Goal: Browse casually: Explore the website without a specific task or goal

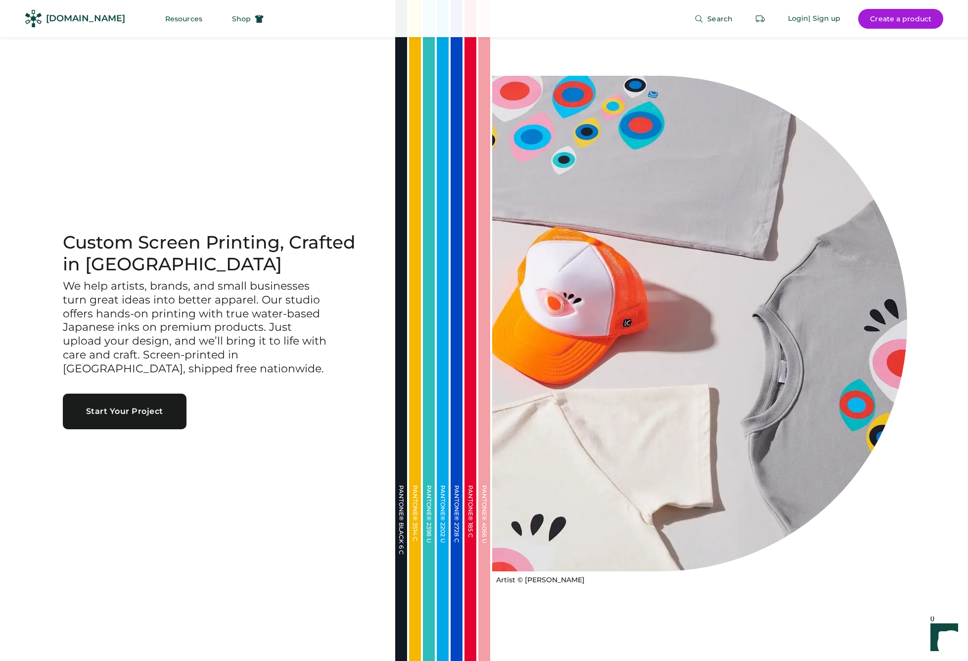
scroll to position [498, 0]
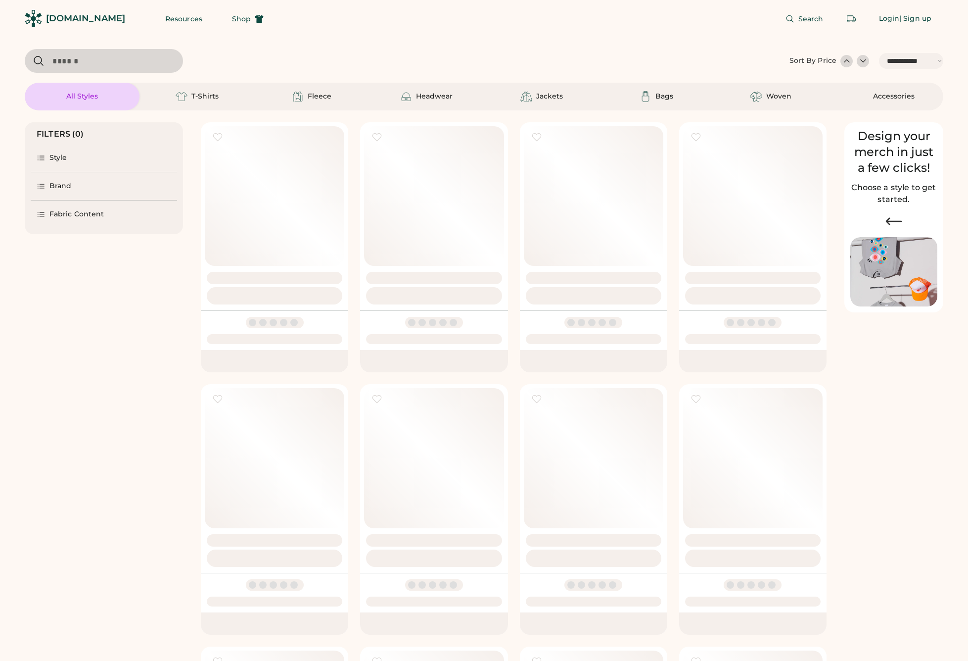
select select "*****"
select select "*"
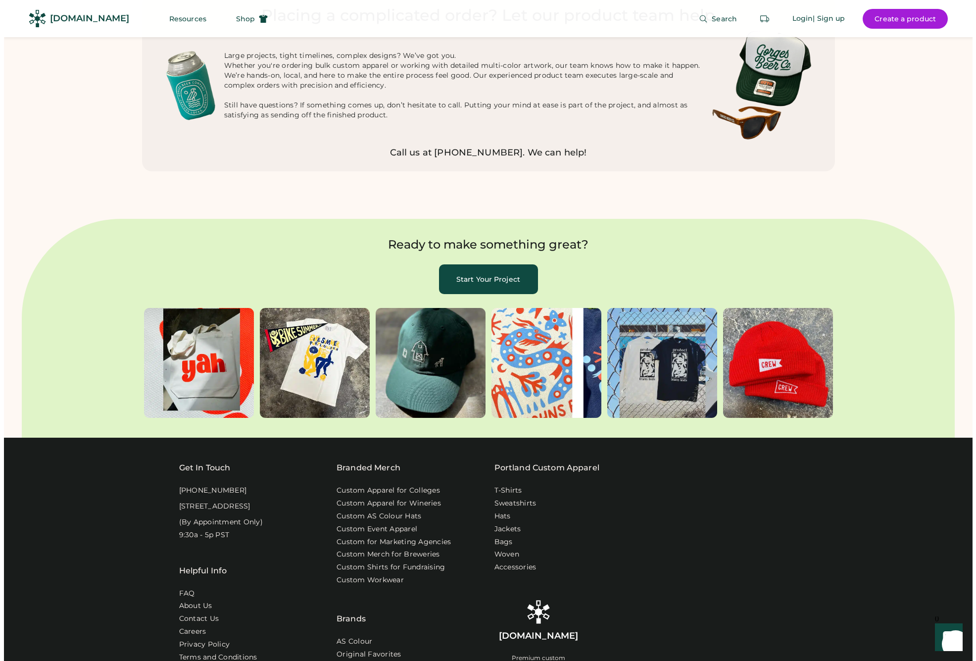
scroll to position [3128, 0]
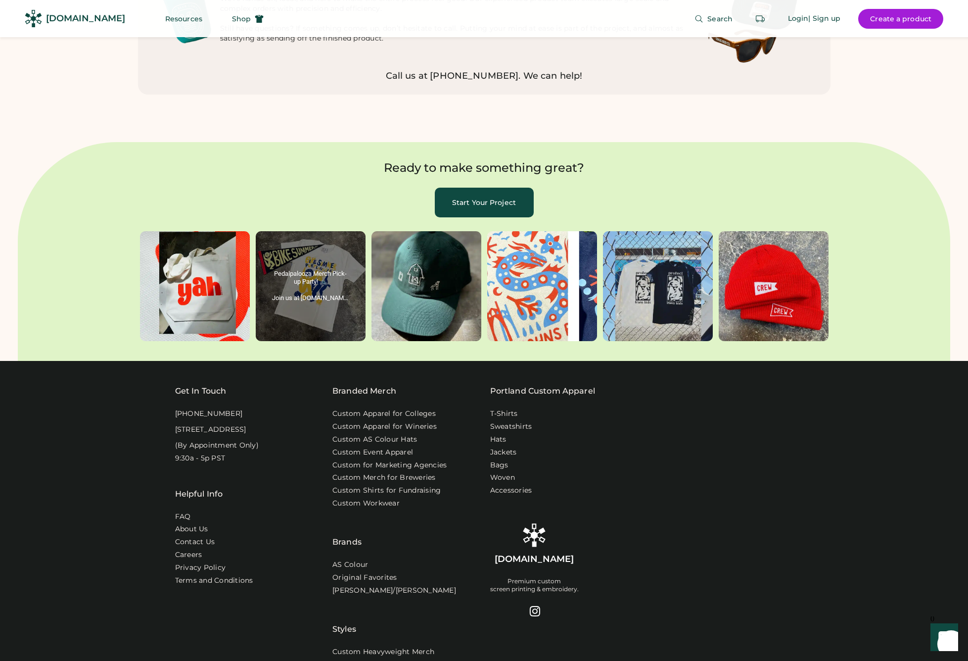
click at [326, 231] on behold-image "album, post 2 of 6" at bounding box center [311, 286] width 110 height 110
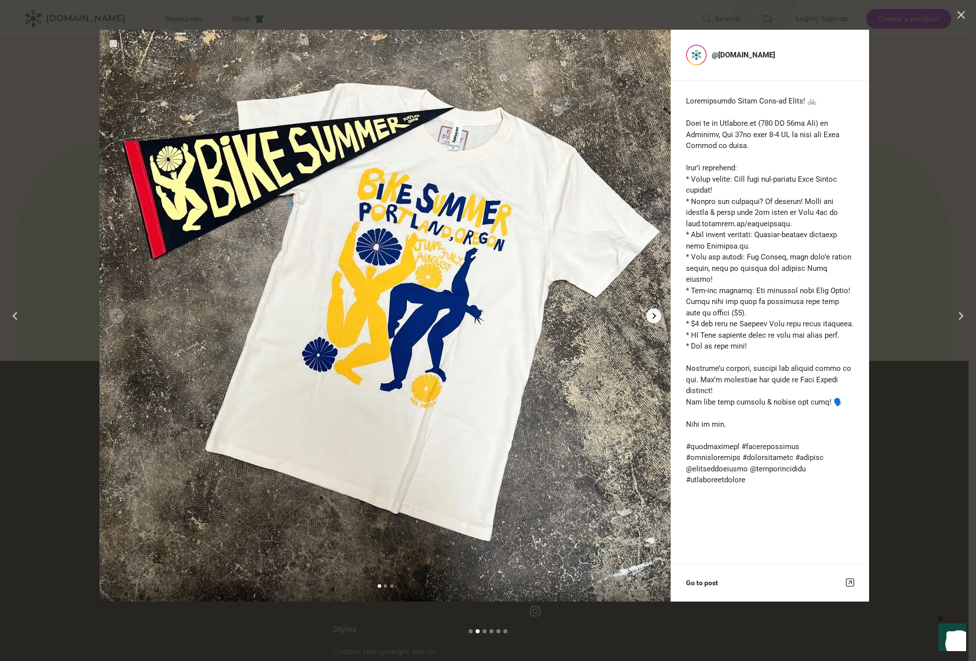
click at [658, 315] on button "Next album slide" at bounding box center [653, 315] width 15 height 15
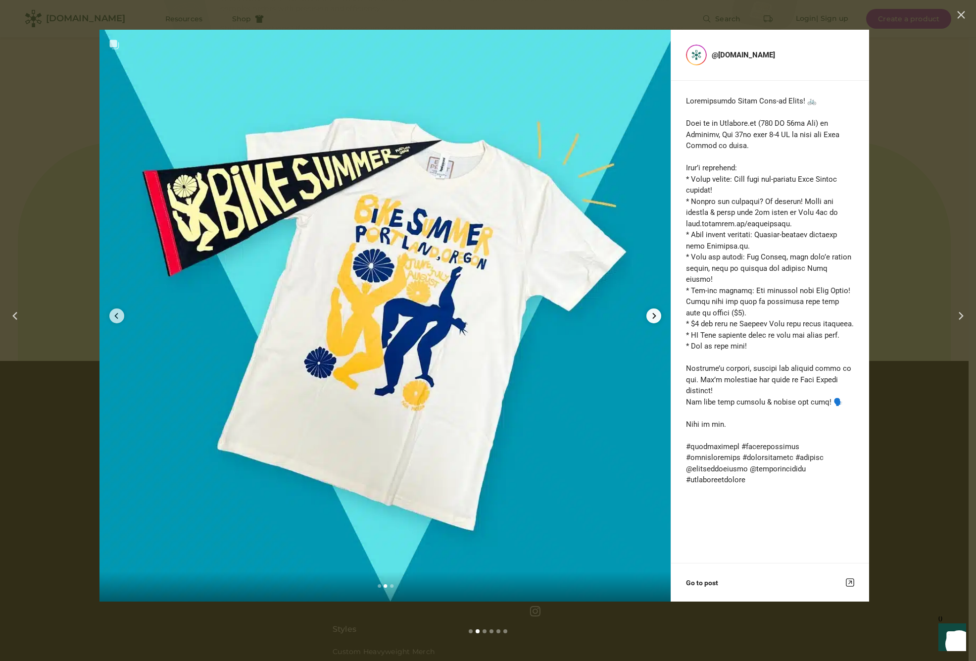
click at [658, 317] on button "Next album slide" at bounding box center [653, 315] width 15 height 15
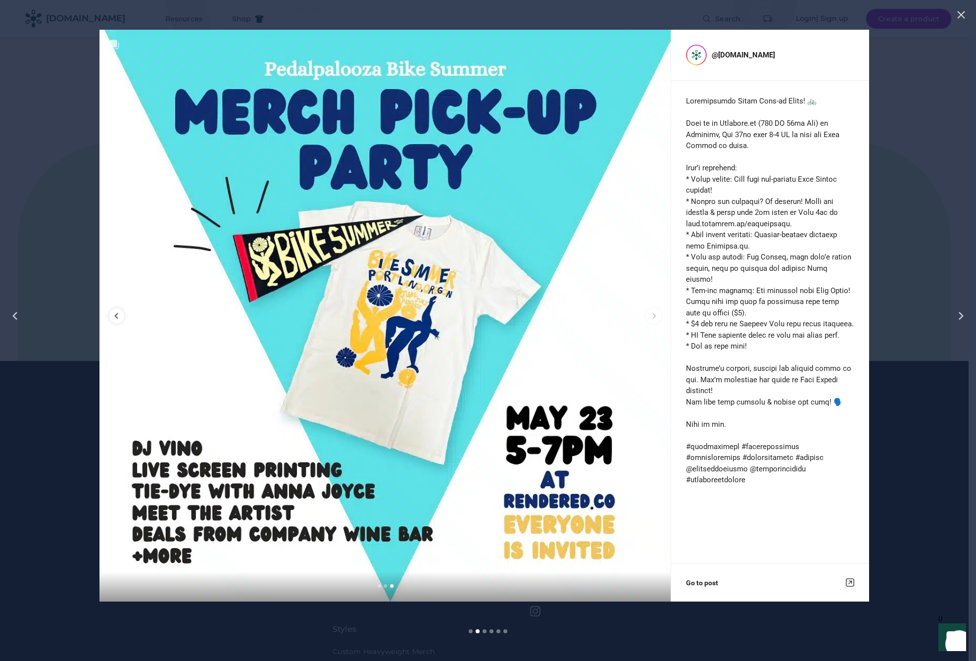
click at [736, 51] on div "@rendered.co Go to post" at bounding box center [484, 316] width 770 height 572
click at [738, 55] on div "@rendered.co Go to post" at bounding box center [484, 316] width 770 height 572
click at [965, 17] on button "Close" at bounding box center [961, 14] width 15 height 15
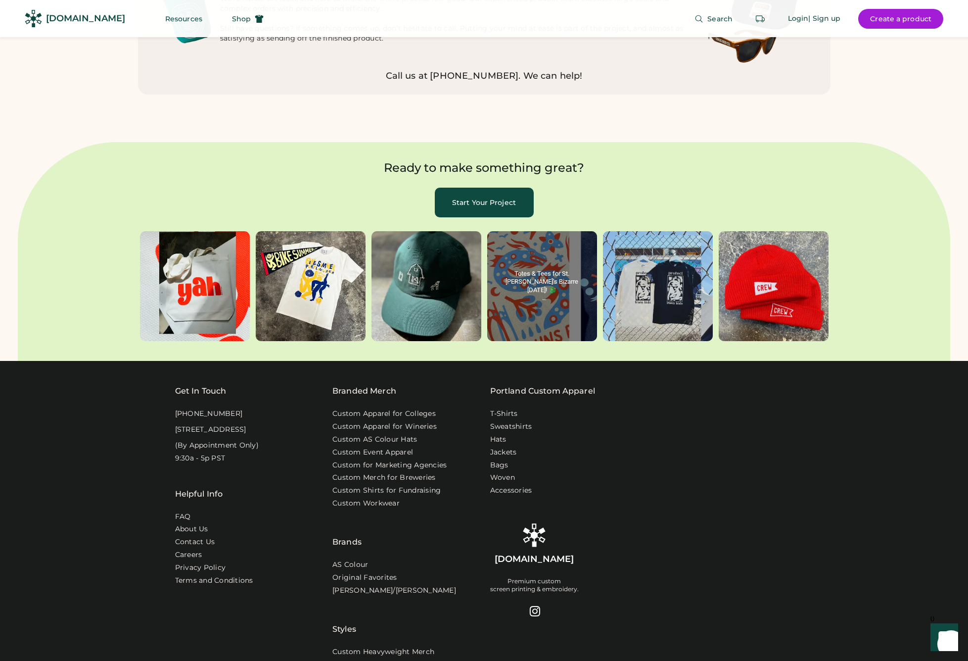
click at [548, 266] on behold-image "album, post 4 of 6" at bounding box center [542, 286] width 110 height 110
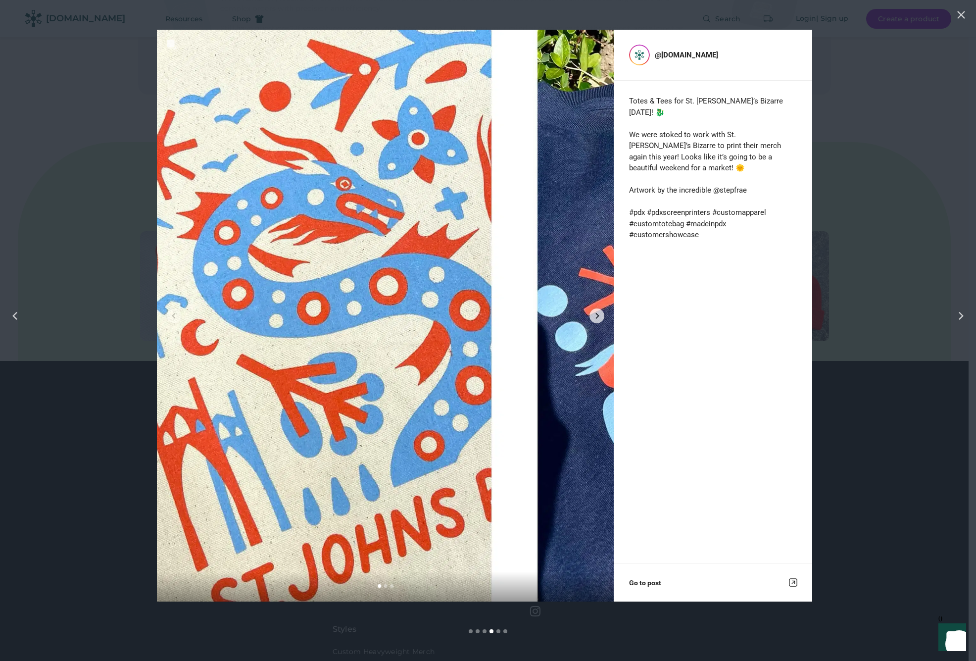
click at [673, 54] on div "@rendered.co Totes & Tees for St. John’s Bizarre this Saturday! 🐉 We were stoke…" at bounding box center [484, 316] width 655 height 572
click at [601, 321] on button "Next album slide" at bounding box center [596, 315] width 15 height 15
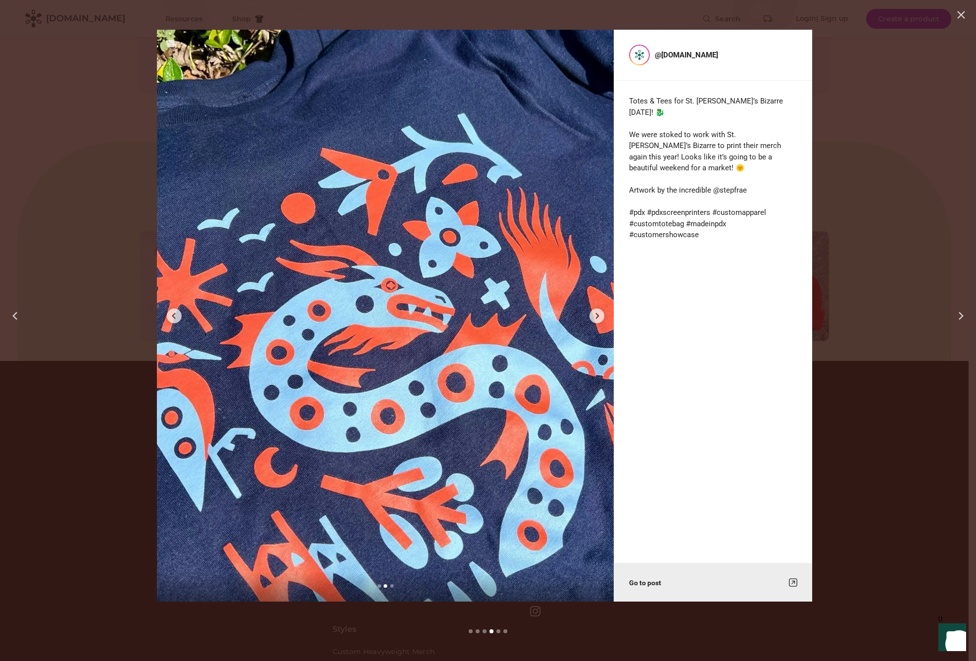
click at [656, 582] on link "Go to post" at bounding box center [713, 582] width 198 height 38
